Goal: Transaction & Acquisition: Subscribe to service/newsletter

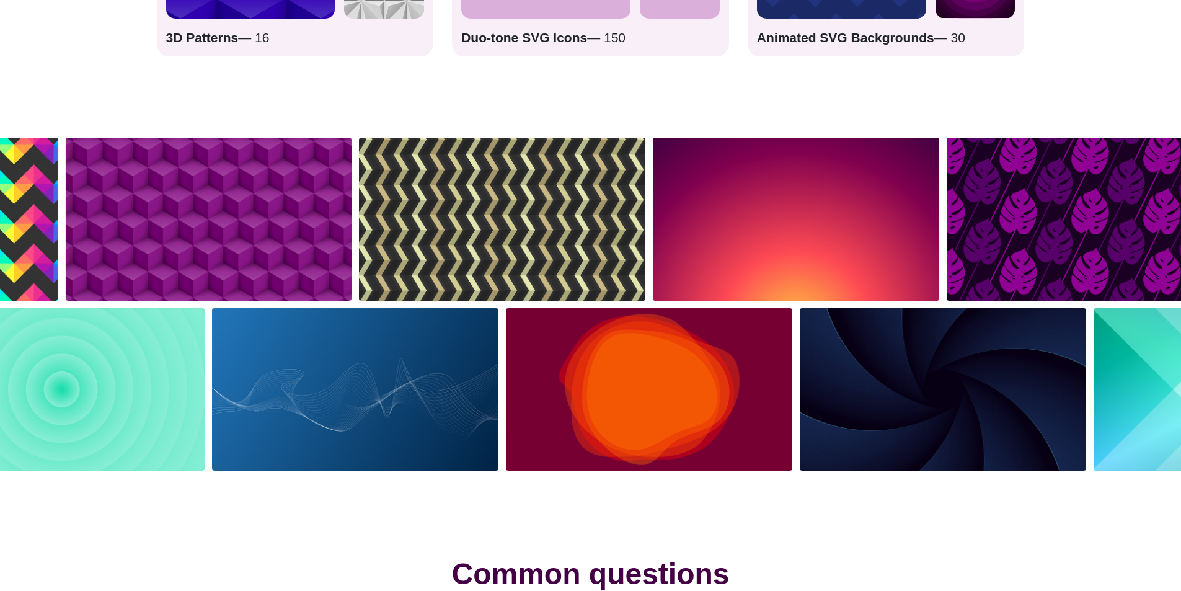
scroll to position [2293, 0]
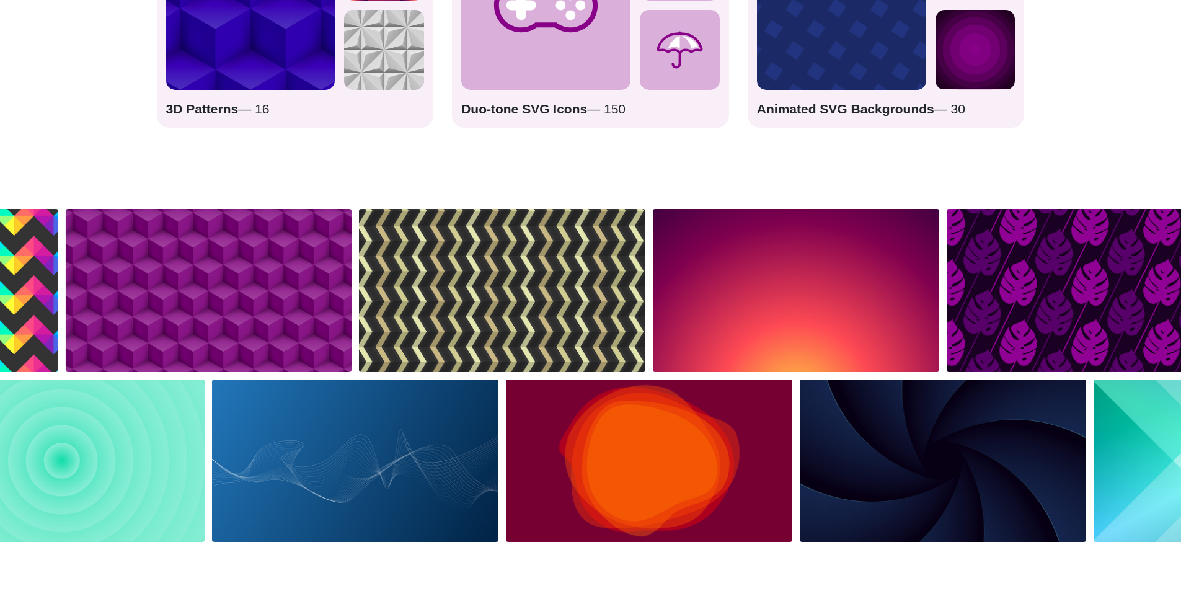
click at [545, 278] on img at bounding box center [502, 290] width 294 height 170
click at [760, 278] on img at bounding box center [796, 290] width 294 height 170
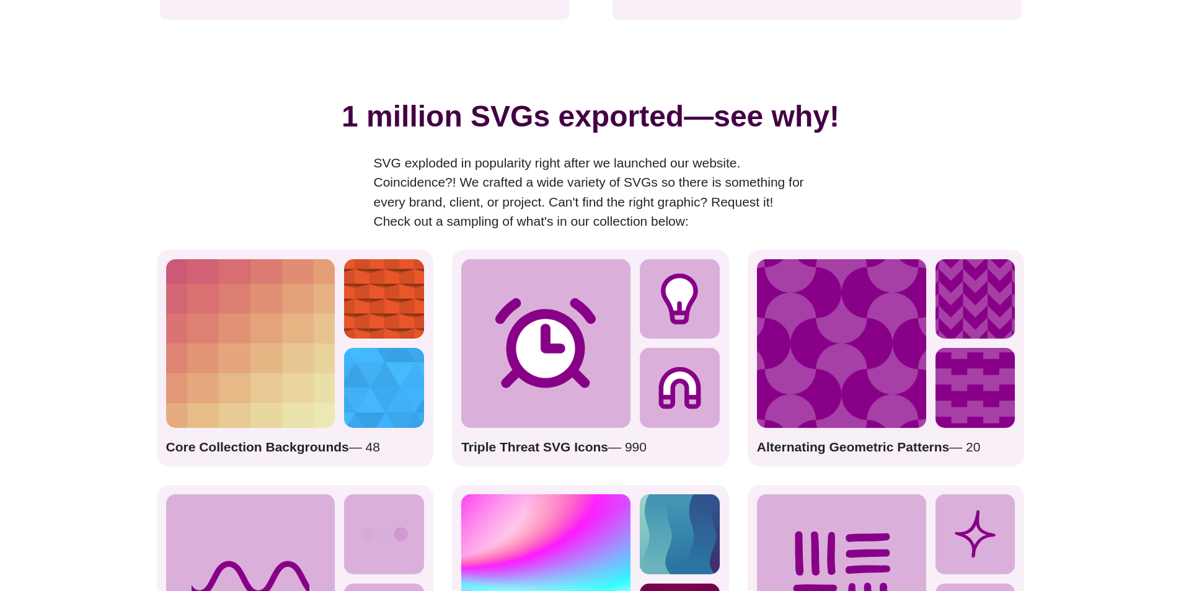
scroll to position [1549, 0]
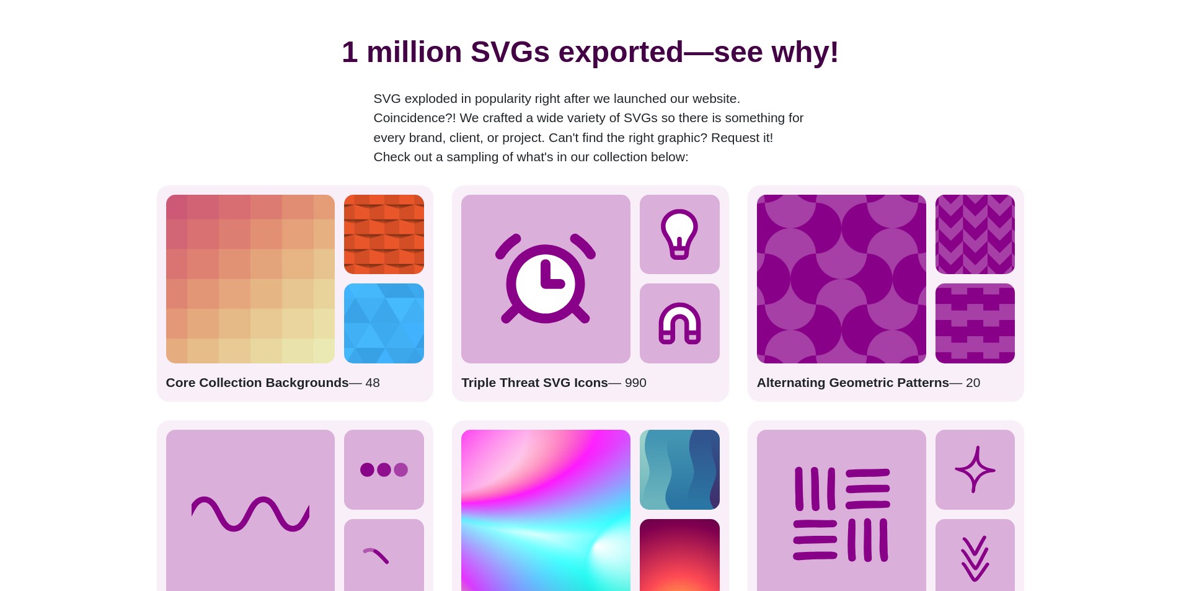
click at [975, 385] on p "Alternating Geometric Patterns — 20" at bounding box center [886, 382] width 258 height 20
click at [292, 380] on strong "Core Collection Backgrounds" at bounding box center [257, 382] width 183 height 14
click at [312, 266] on img at bounding box center [250, 279] width 169 height 169
click at [360, 256] on img at bounding box center [384, 235] width 80 height 80
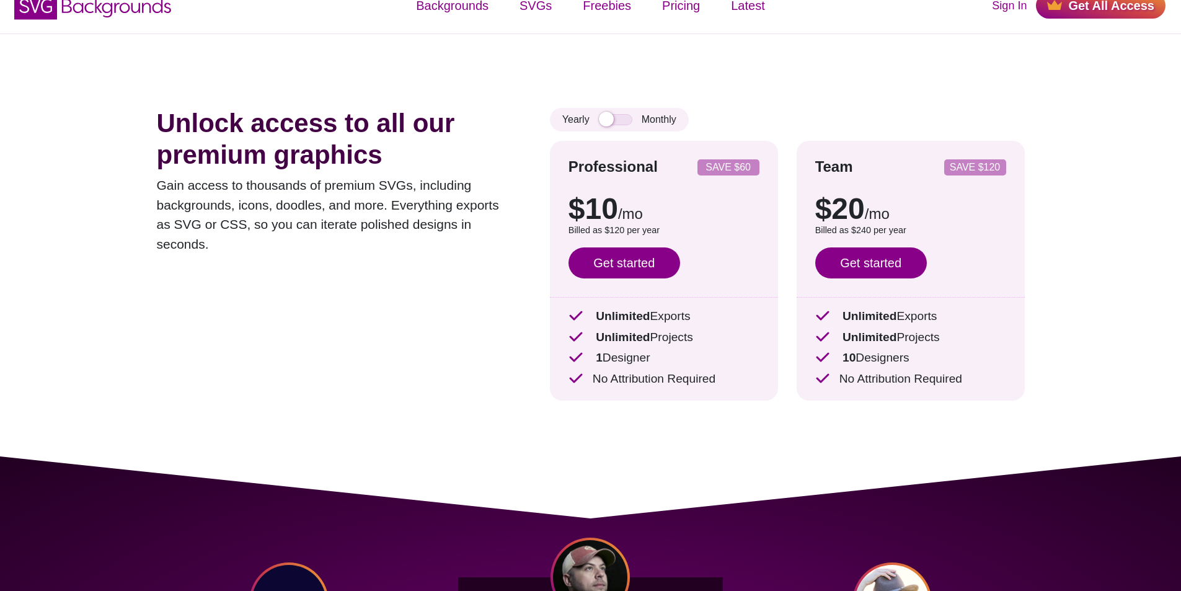
scroll to position [0, 0]
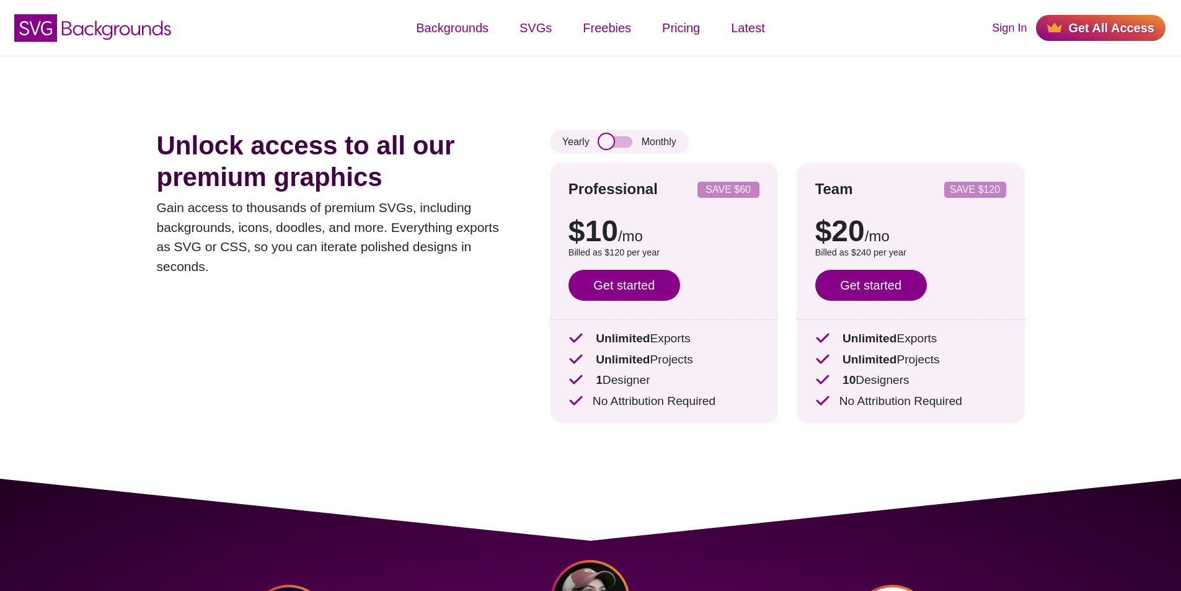
click at [621, 139] on input "checkbox" at bounding box center [615, 141] width 33 height 11
click at [607, 137] on input "checkbox" at bounding box center [615, 141] width 33 height 11
checkbox input "false"
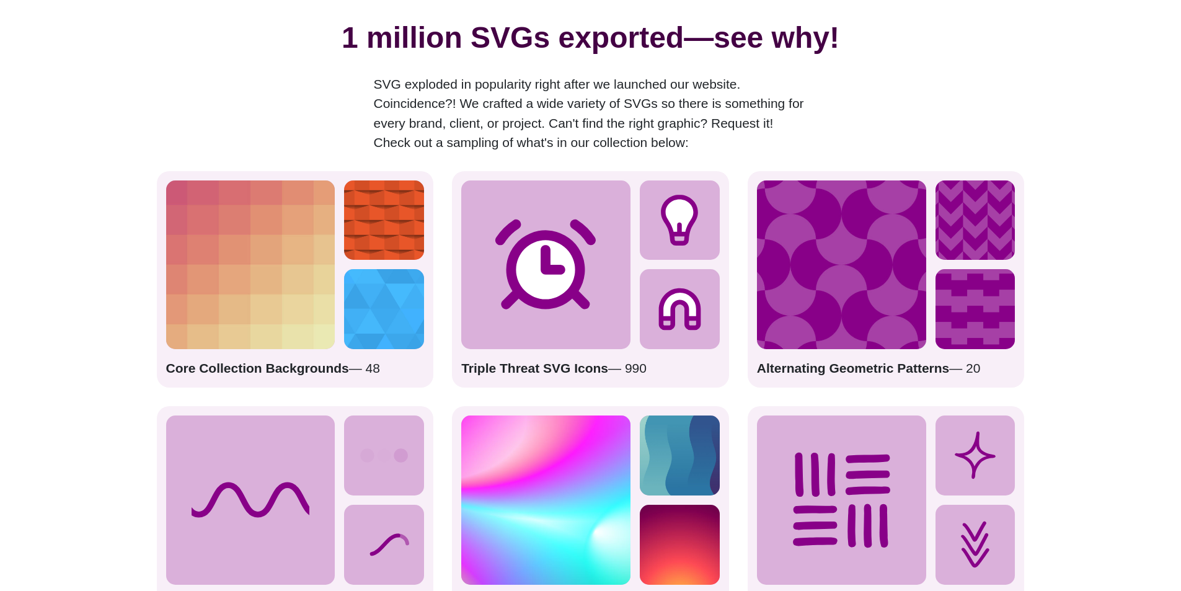
scroll to position [1673, 0]
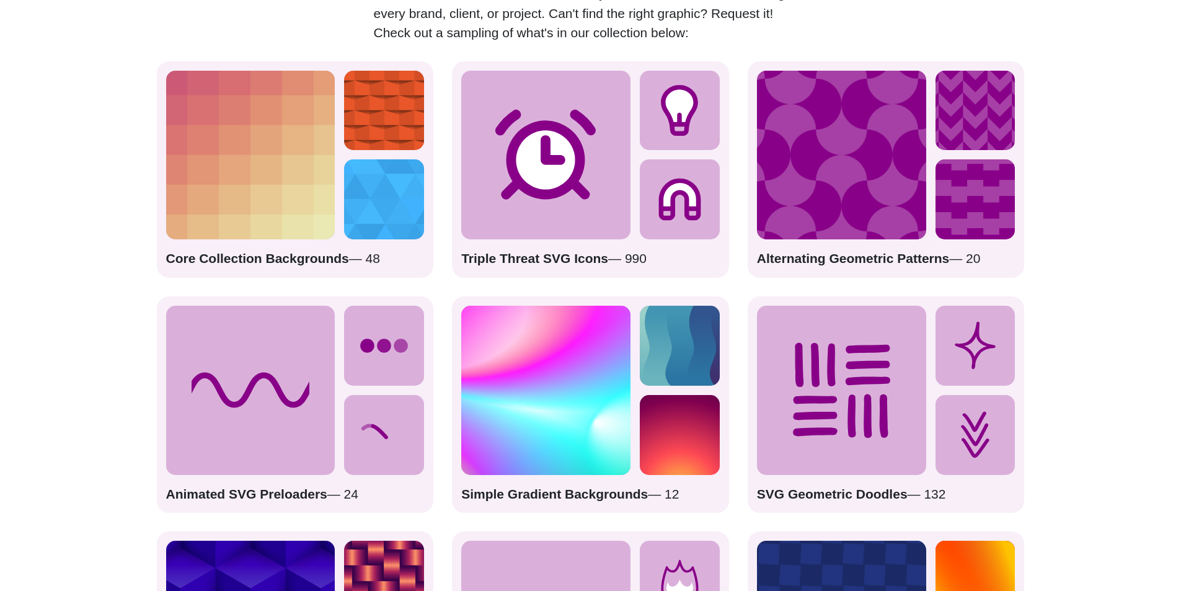
click at [276, 258] on strong "Core Collection Backgrounds" at bounding box center [257, 258] width 183 height 14
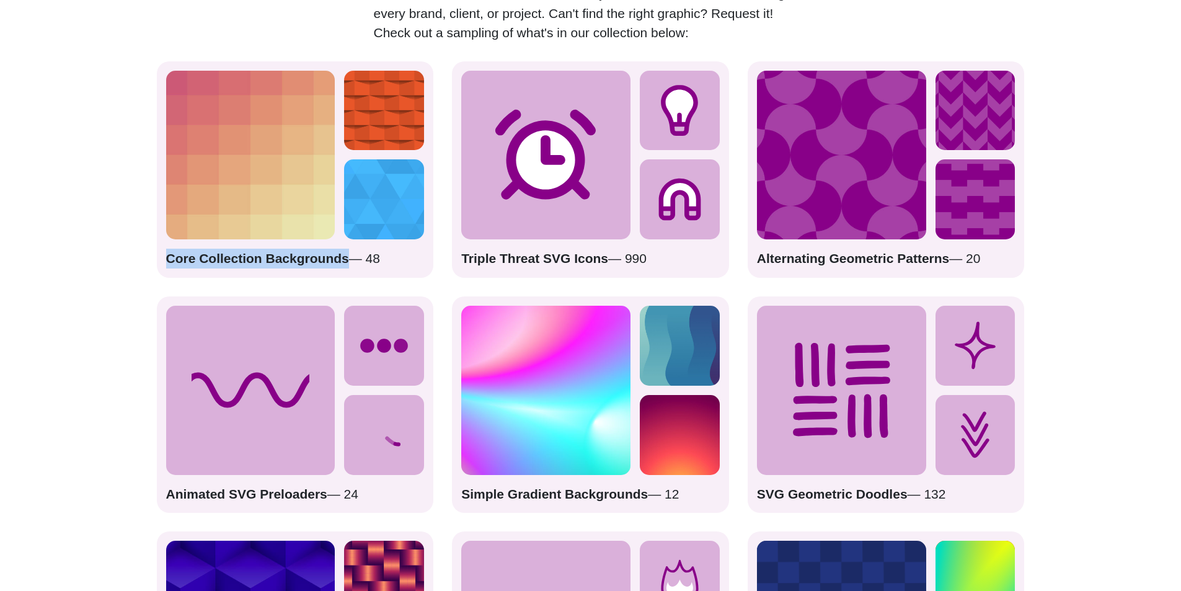
drag, startPoint x: 182, startPoint y: 253, endPoint x: 341, endPoint y: 254, distance: 158.6
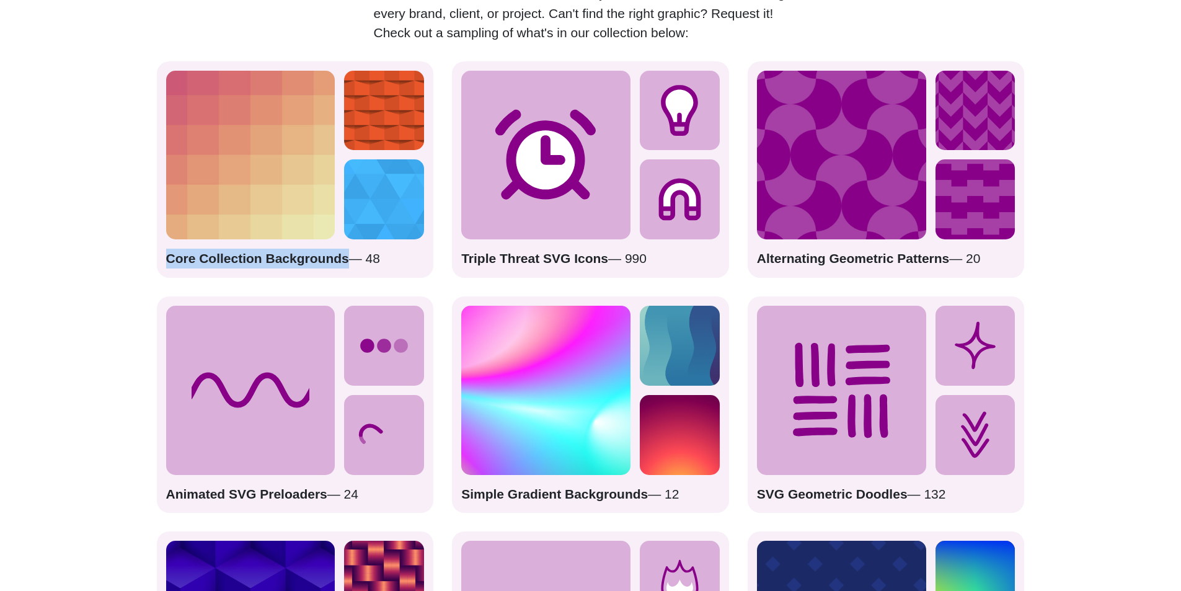
click at [341, 254] on div "Core Collection Backgrounds — 48" at bounding box center [295, 169] width 277 height 216
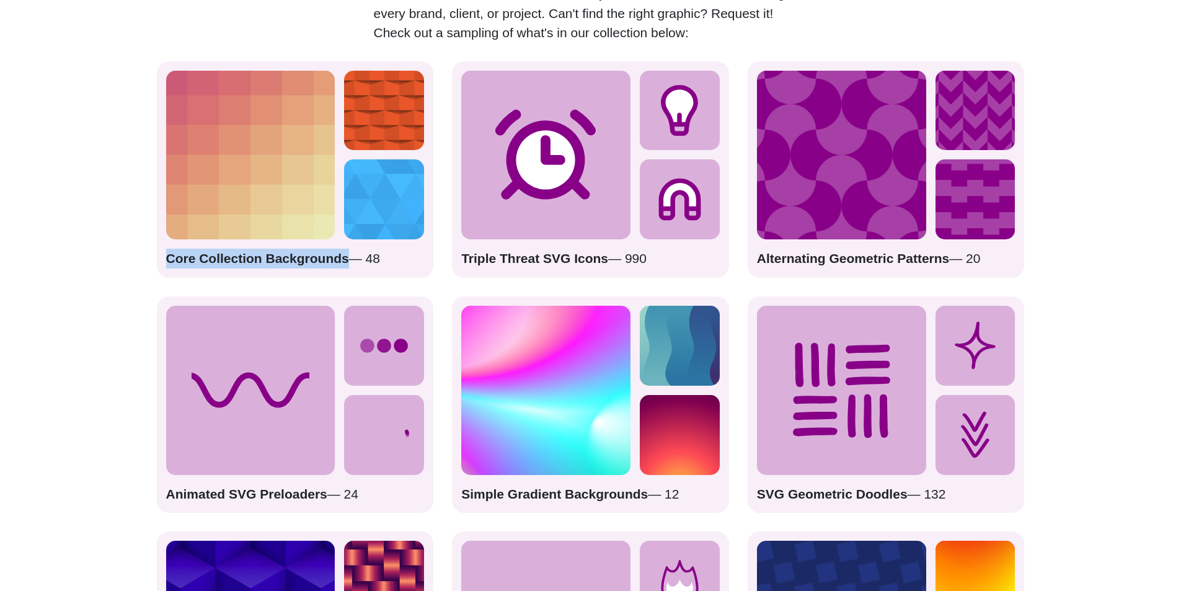
copy strong "Core Collection Backgrounds"
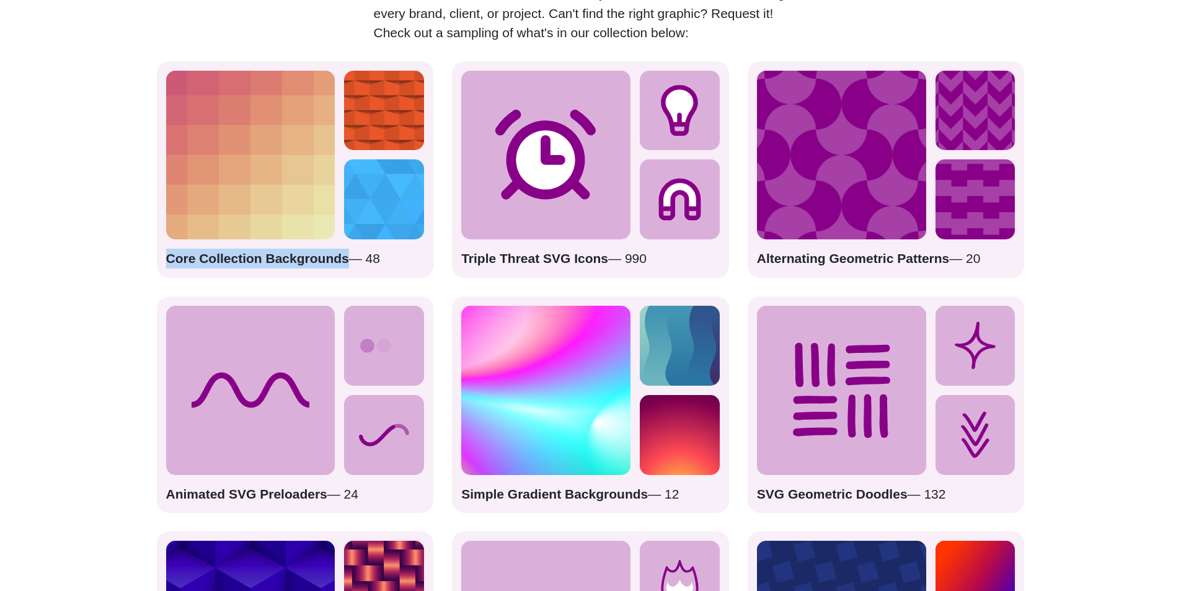
click at [224, 177] on img at bounding box center [250, 155] width 169 height 169
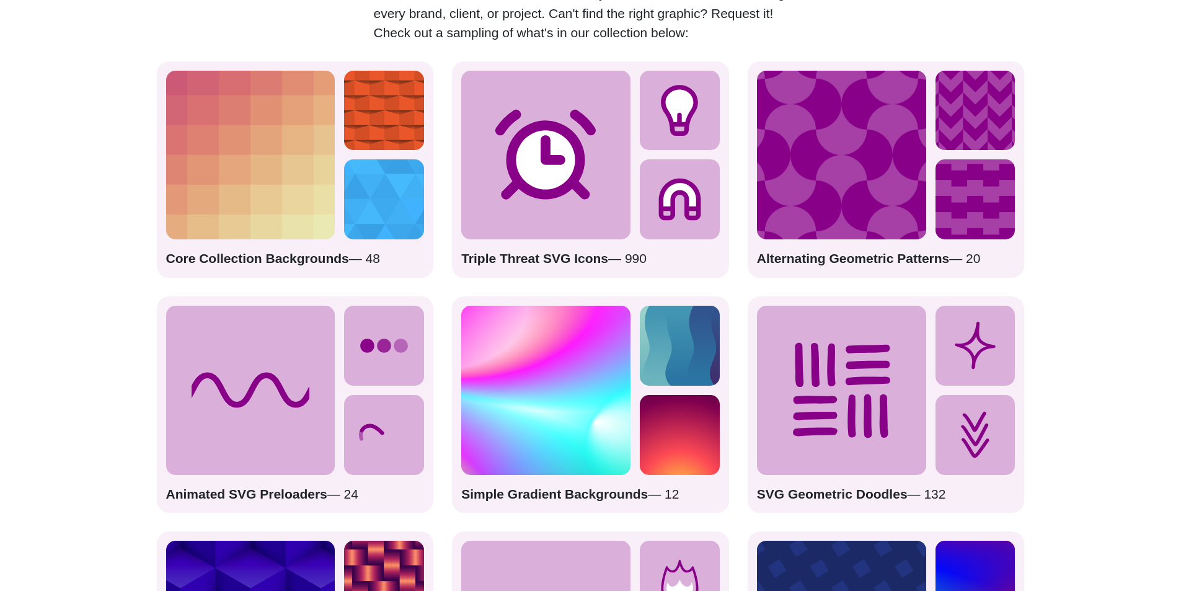
click at [91, 199] on div "Unlock access to all our premium graphics Gain access to thousands of premium S…" at bounding box center [590, 172] width 1181 height 3579
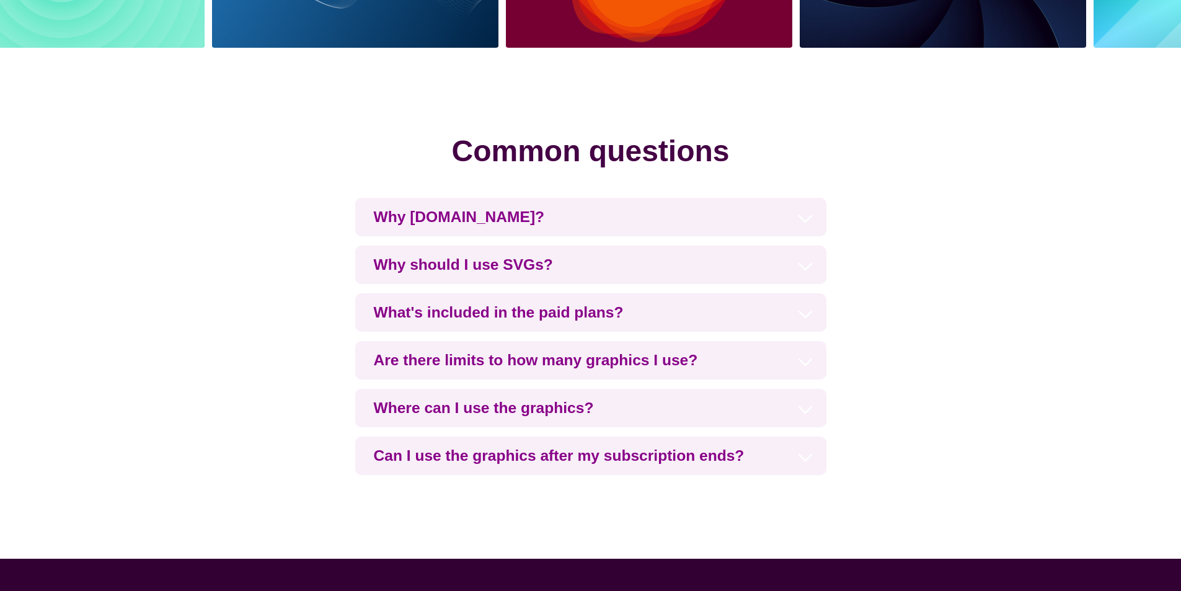
scroll to position [2789, 0]
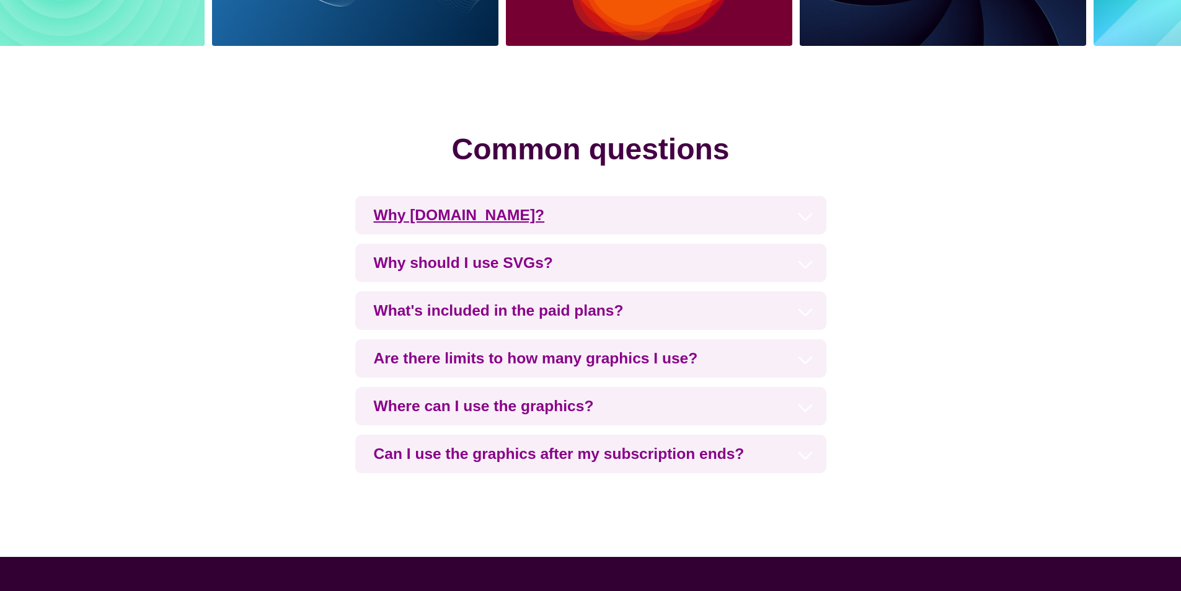
click at [454, 213] on h3 "Why [DOMAIN_NAME]?" at bounding box center [590, 215] width 471 height 38
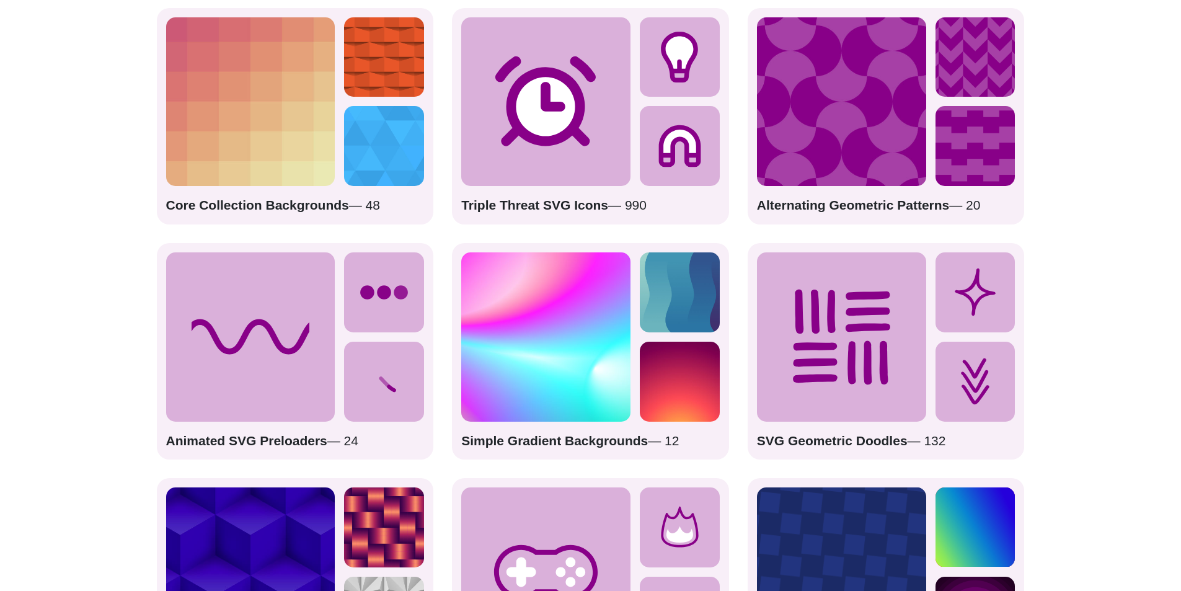
scroll to position [1673, 0]
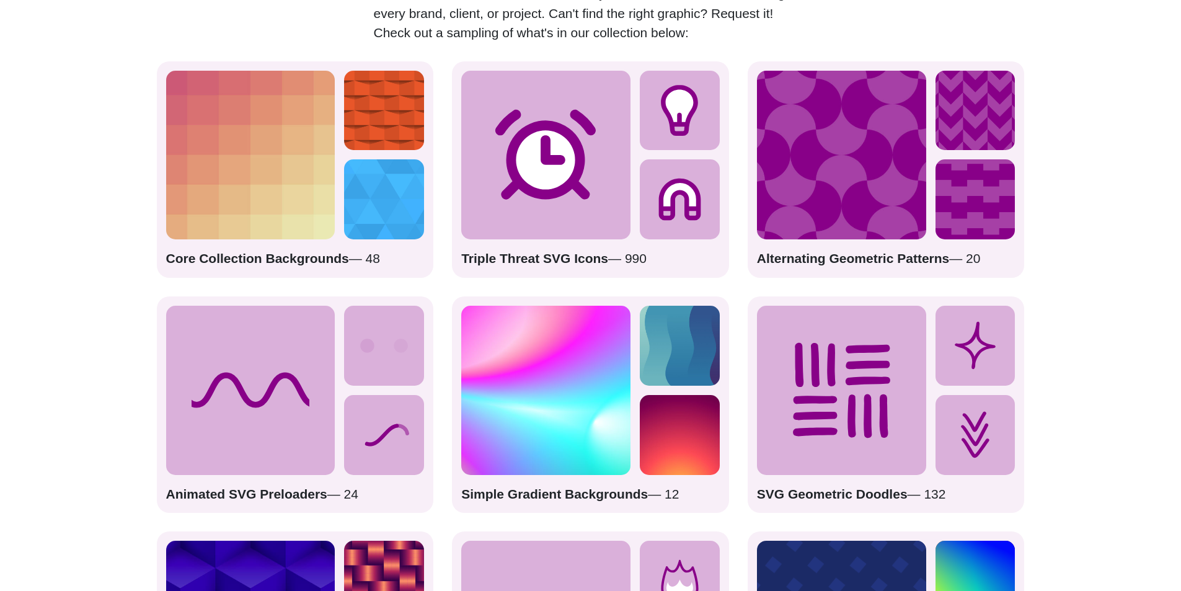
click at [281, 261] on strong "Core Collection Backgrounds" at bounding box center [257, 258] width 183 height 14
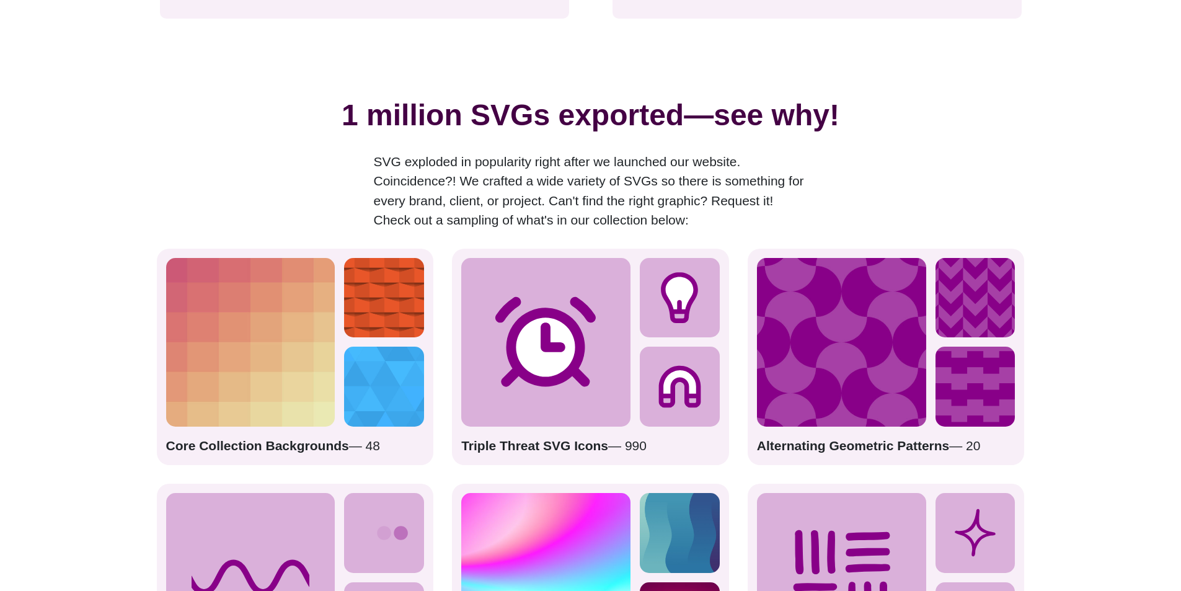
scroll to position [1487, 0]
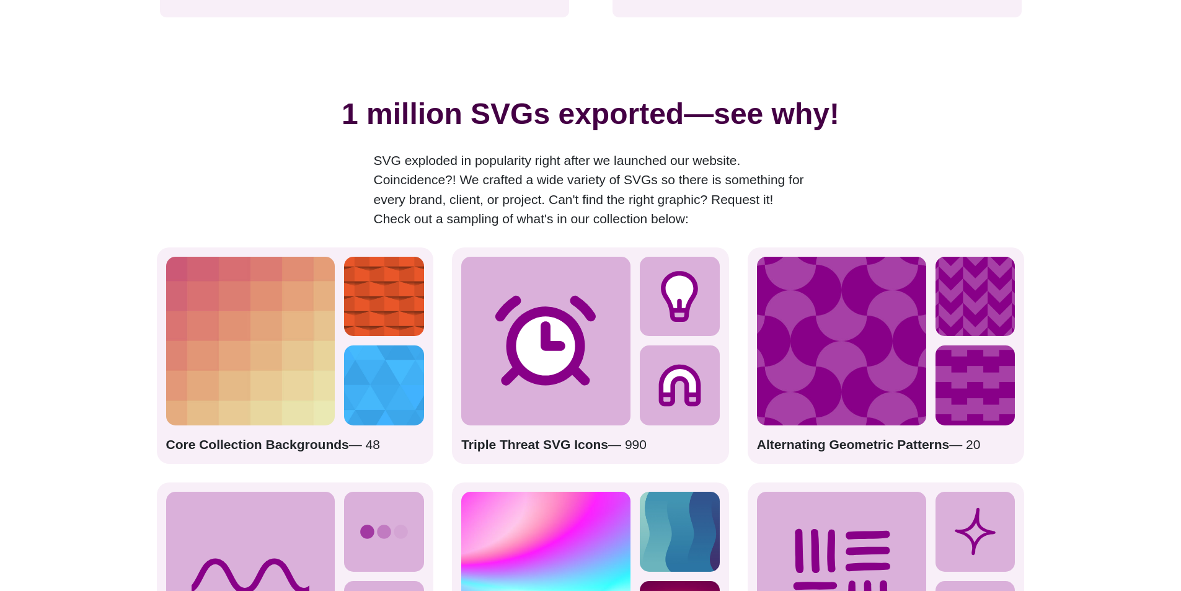
click at [286, 335] on img at bounding box center [250, 341] width 169 height 169
click at [408, 384] on img at bounding box center [384, 385] width 80 height 80
click at [369, 442] on p "Core Collection Backgrounds — 48" at bounding box center [295, 444] width 258 height 20
click at [378, 404] on img at bounding box center [384, 385] width 80 height 80
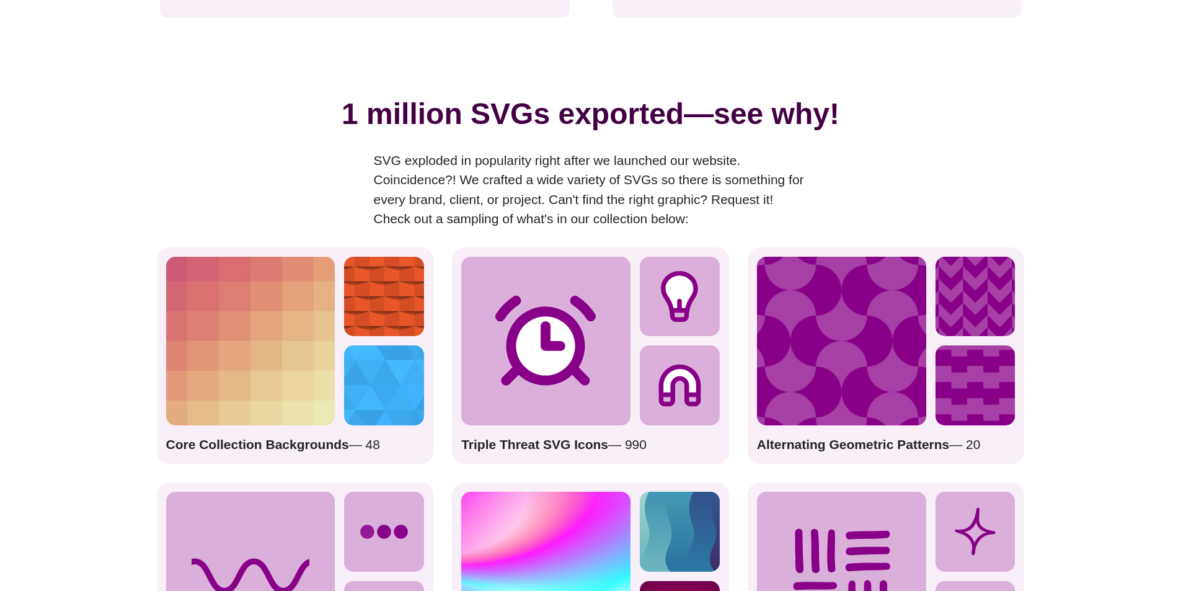
click at [378, 404] on img at bounding box center [384, 385] width 80 height 80
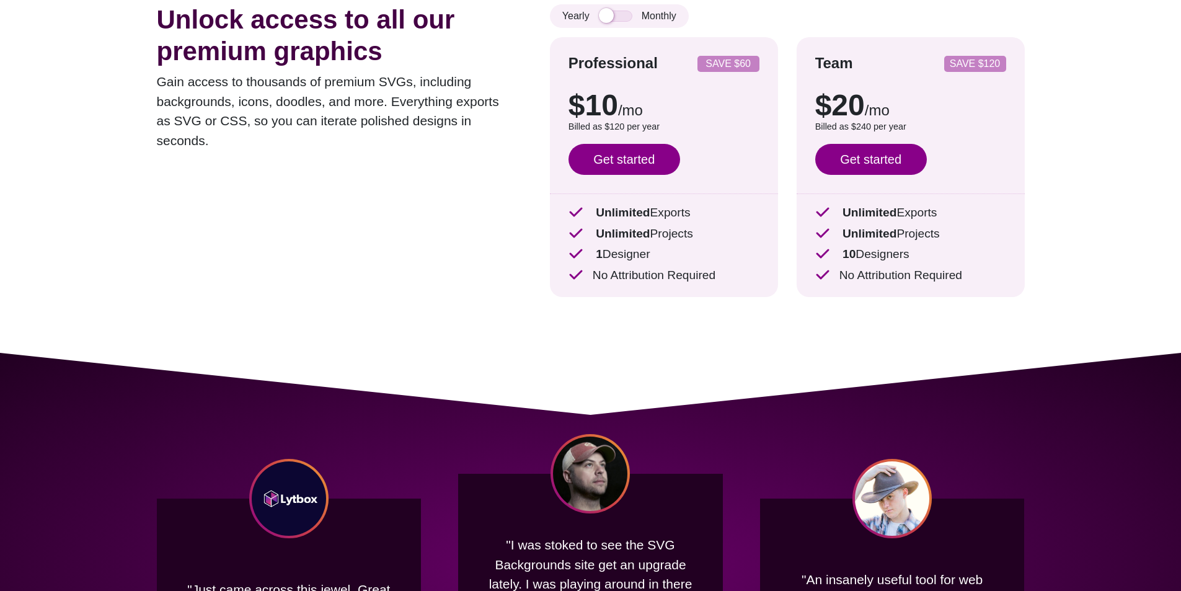
scroll to position [0, 0]
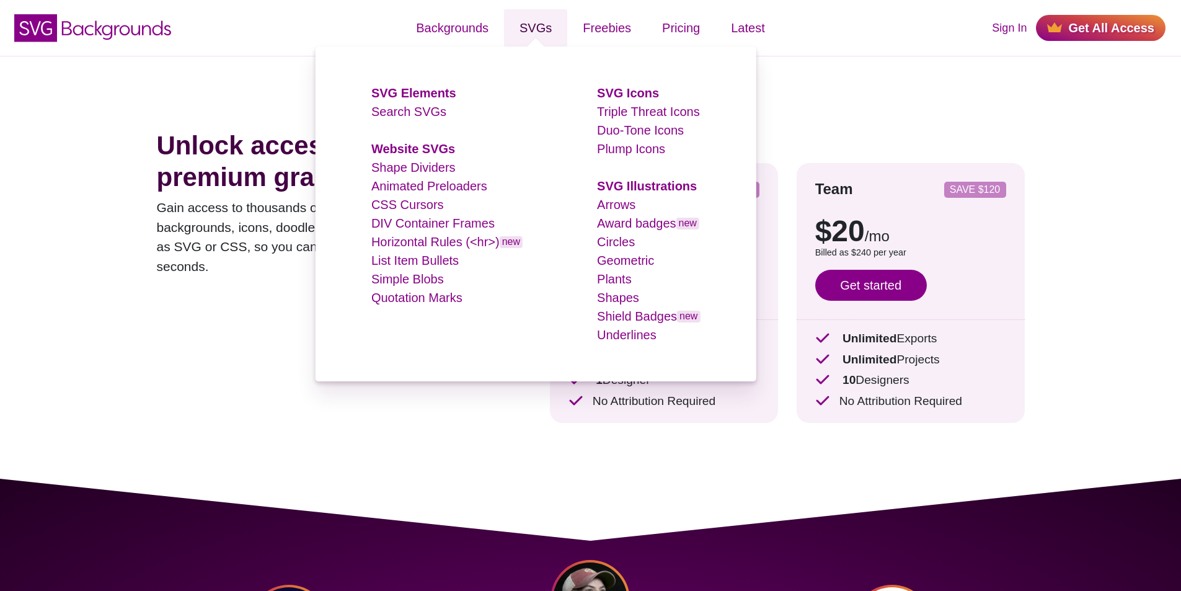
click at [521, 26] on link "SVGs" at bounding box center [535, 27] width 63 height 37
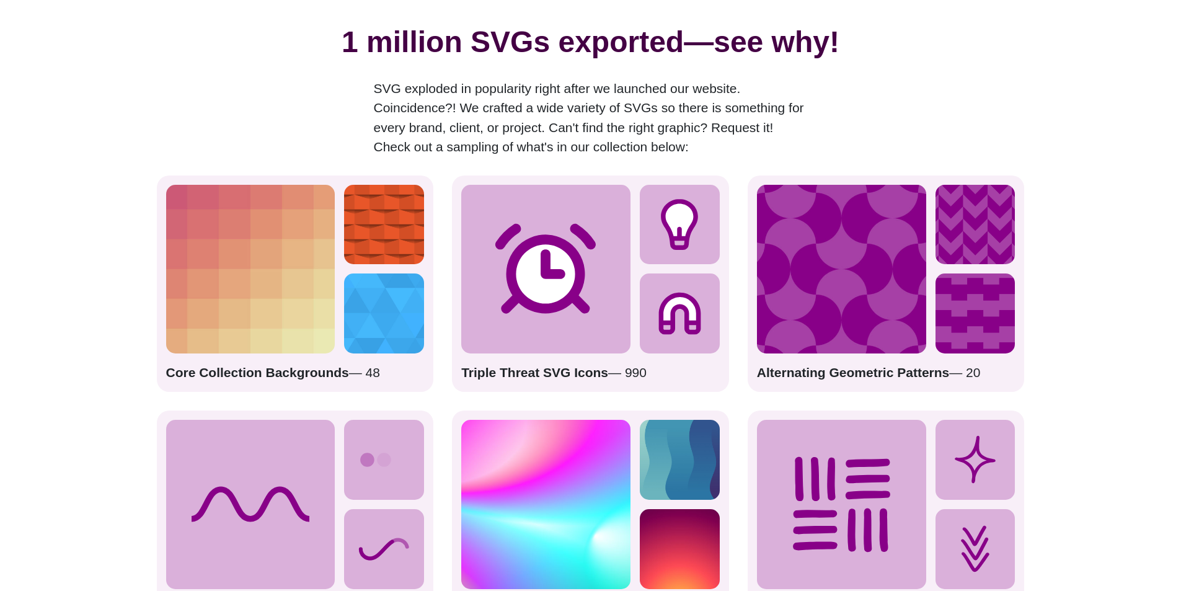
scroll to position [1611, 0]
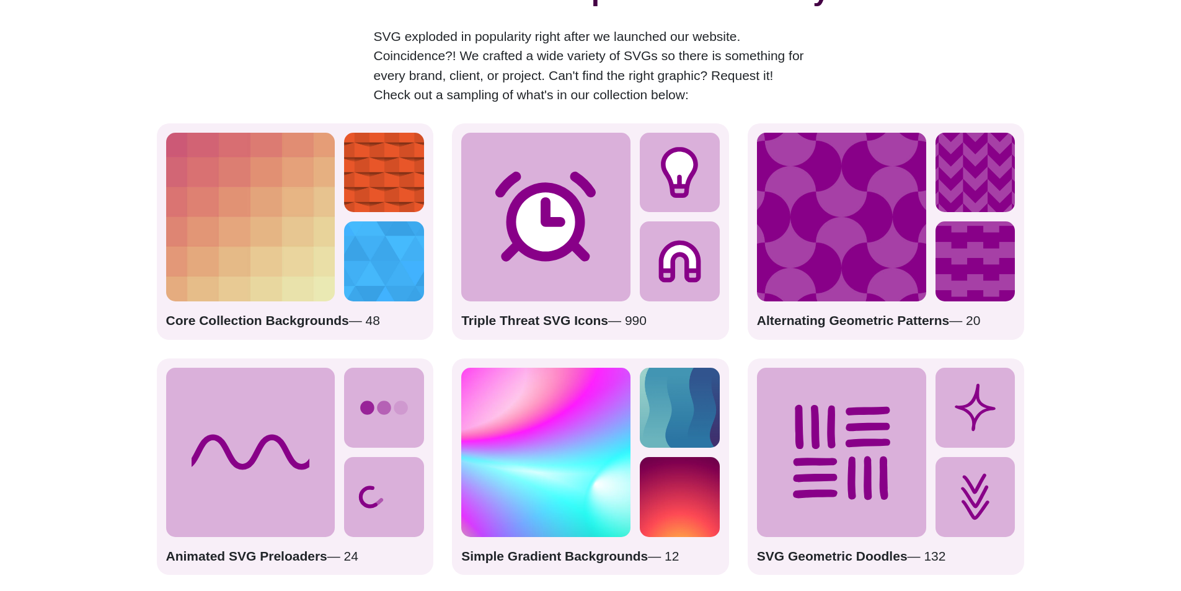
click at [302, 281] on img at bounding box center [250, 217] width 169 height 169
click at [297, 265] on img at bounding box center [250, 217] width 169 height 169
drag, startPoint x: 310, startPoint y: 312, endPoint x: 309, endPoint y: 322, distance: 9.9
click at [310, 315] on p "Core Collection Backgrounds — 48" at bounding box center [295, 320] width 258 height 20
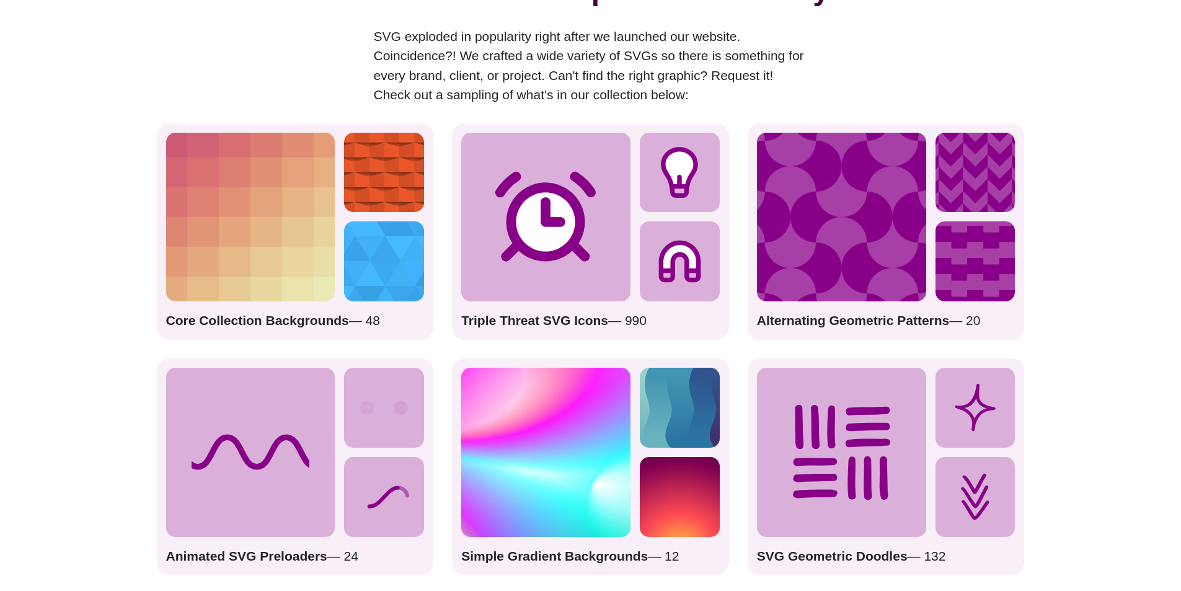
click at [309, 322] on strong "Core Collection Backgrounds" at bounding box center [257, 320] width 183 height 14
click at [371, 327] on p "Core Collection Backgrounds — 48" at bounding box center [295, 320] width 258 height 20
